Goal: Check status: Check status

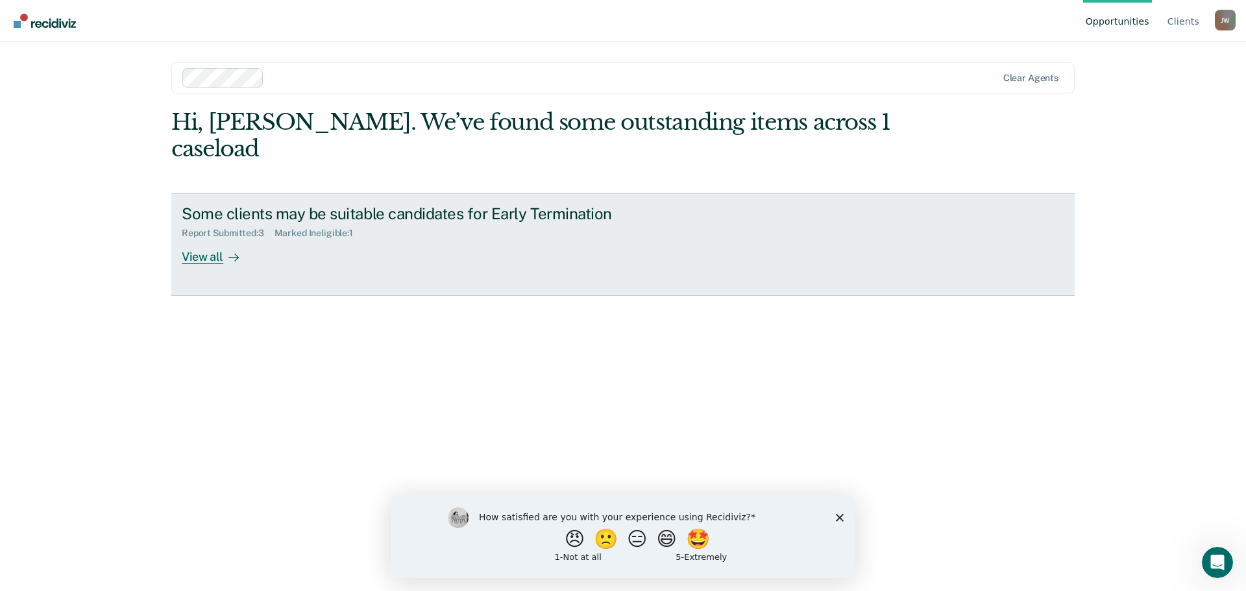
click at [184, 239] on div "View all" at bounding box center [218, 251] width 73 height 25
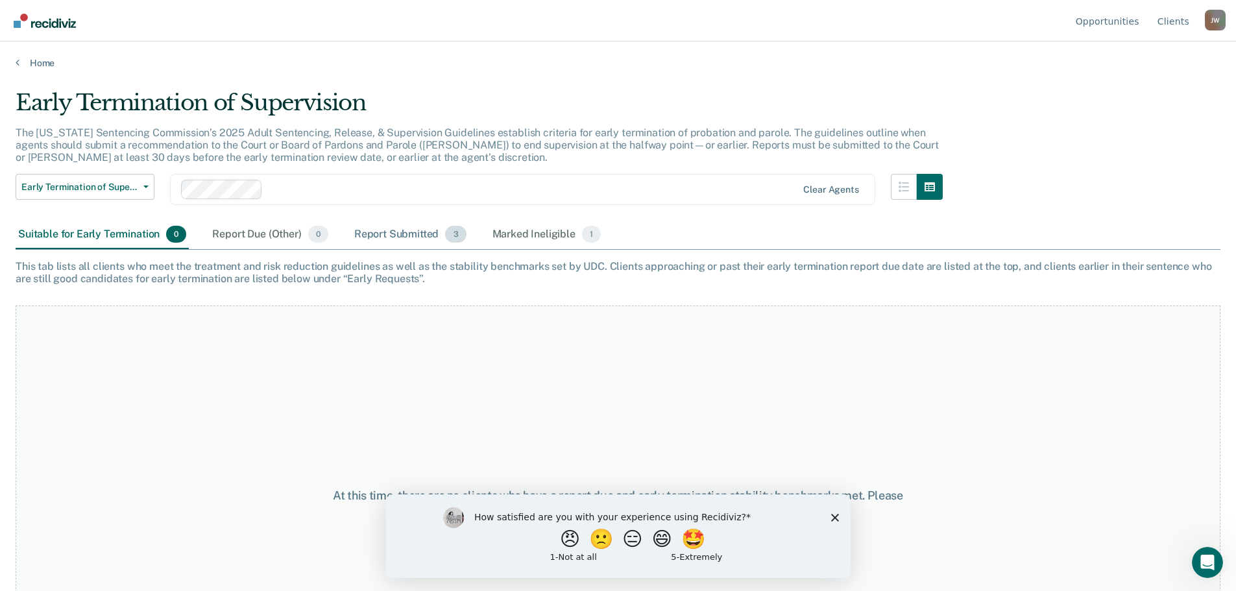
click at [419, 234] on div "Report Submitted 3" at bounding box center [410, 235] width 117 height 29
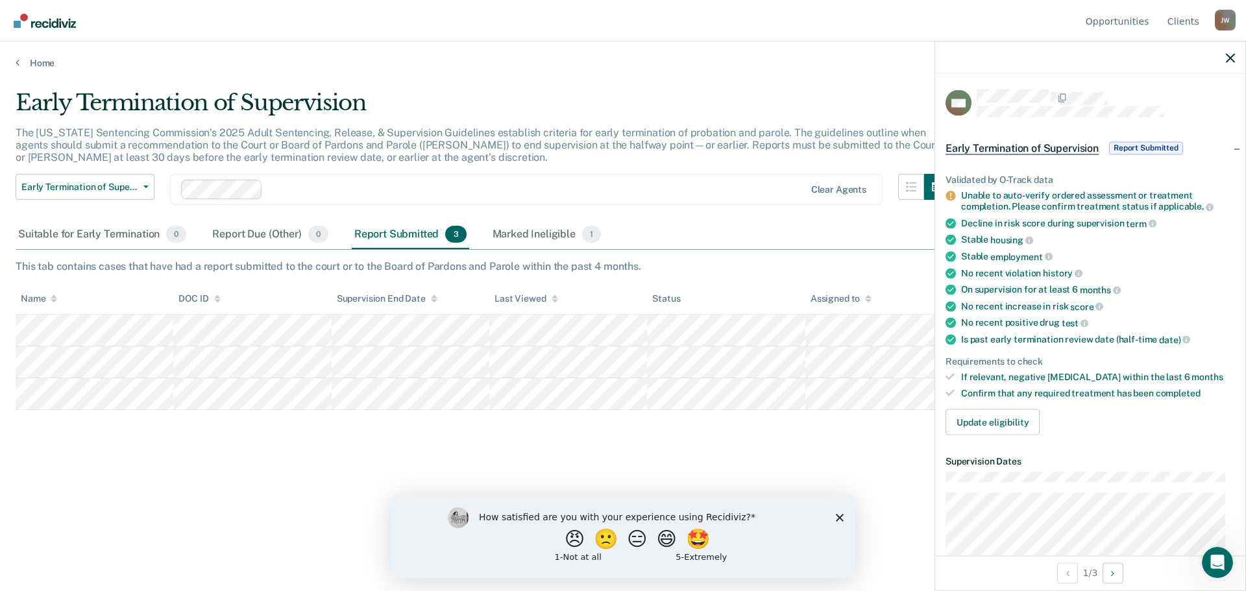
click at [363, 452] on div "Early Termination of Supervision The [US_STATE] Sentencing Commission’s 2025 Ad…" at bounding box center [623, 292] width 1215 height 404
click at [535, 235] on div "Marked Ineligible 1" at bounding box center [547, 235] width 114 height 29
